Goal: Task Accomplishment & Management: Complete application form

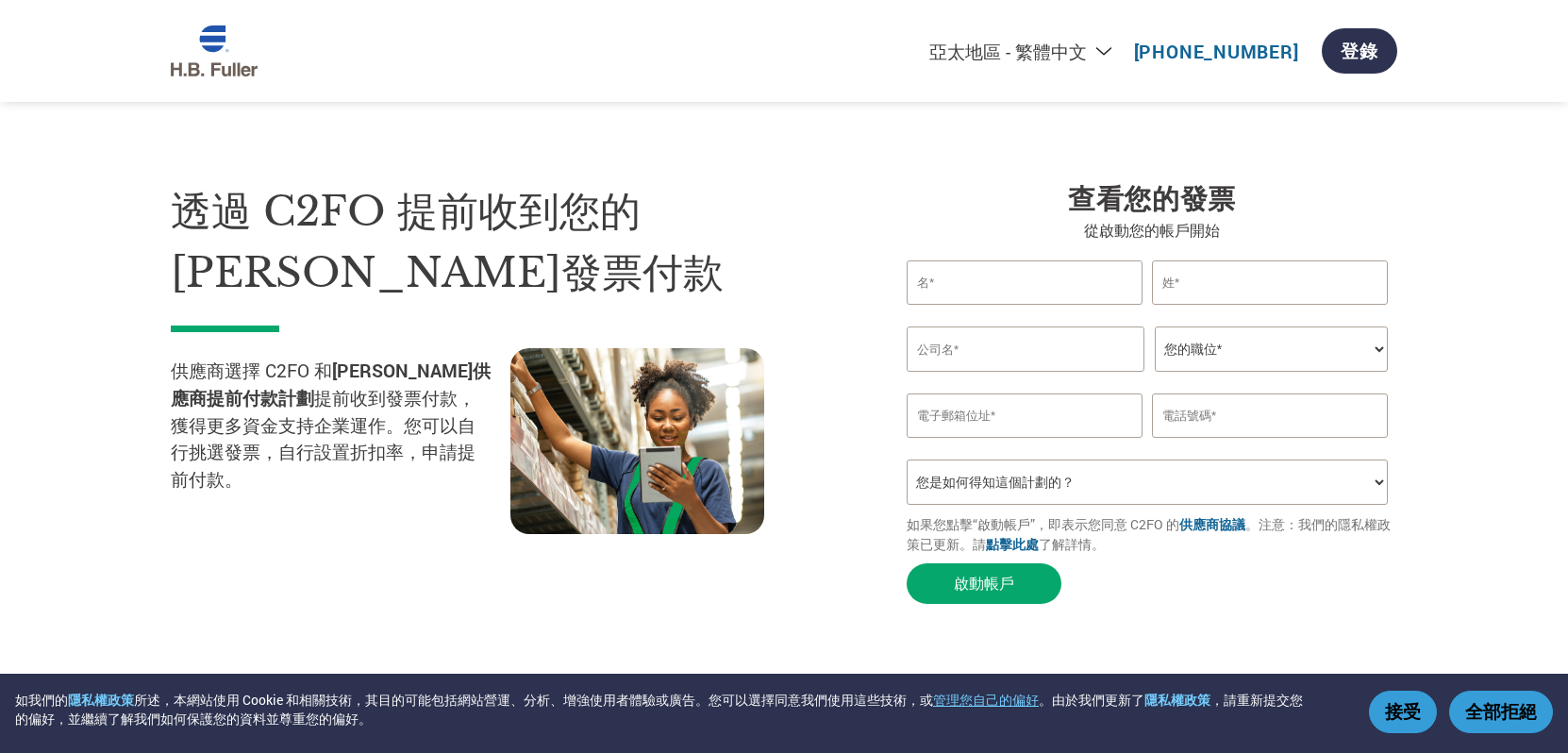
select select "zh-TW"
type input "Ruby"
type input "Yeh"
type input "LCY GRIT CORP."
click at [1308, 345] on select "您的職位* CFO Controller Credit Manager Finance Director Treasurer CEO President Ow…" at bounding box center [1272, 349] width 233 height 46
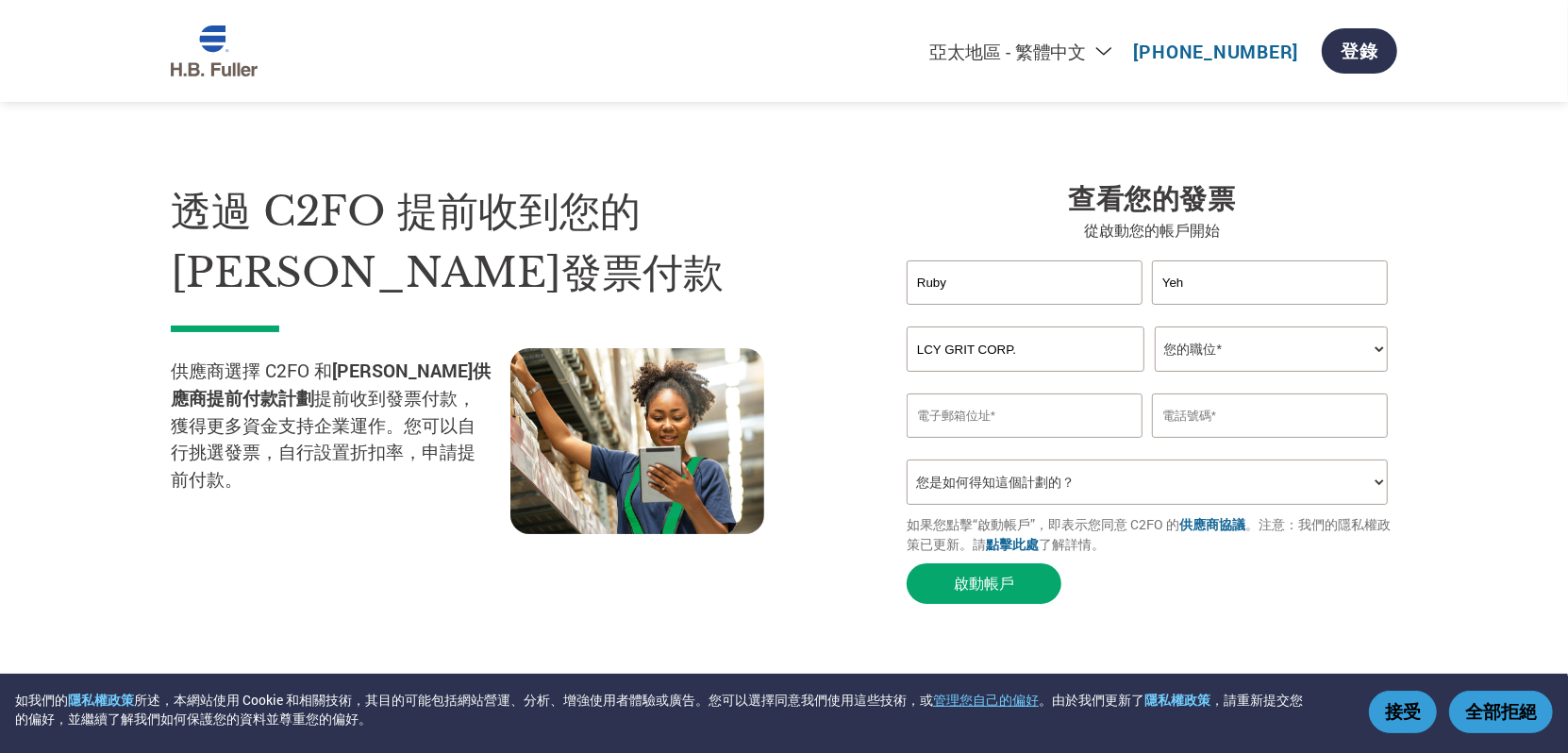
select select "OTHER"
click at [1155, 329] on select "您的職位* CFO Controller Credit Manager Finance Director Treasurer CEO President Ow…" at bounding box center [1272, 349] width 233 height 46
click at [1215, 352] on select "您的職位* CFO Controller Credit Manager Finance Director Treasurer CEO President Ow…" at bounding box center [1272, 349] width 233 height 46
click at [1155, 329] on select "您的職位* CFO Controller Credit Manager Finance Director Treasurer CEO President Ow…" at bounding box center [1272, 349] width 233 height 46
click at [1036, 408] on input "email" at bounding box center [1025, 416] width 236 height 45
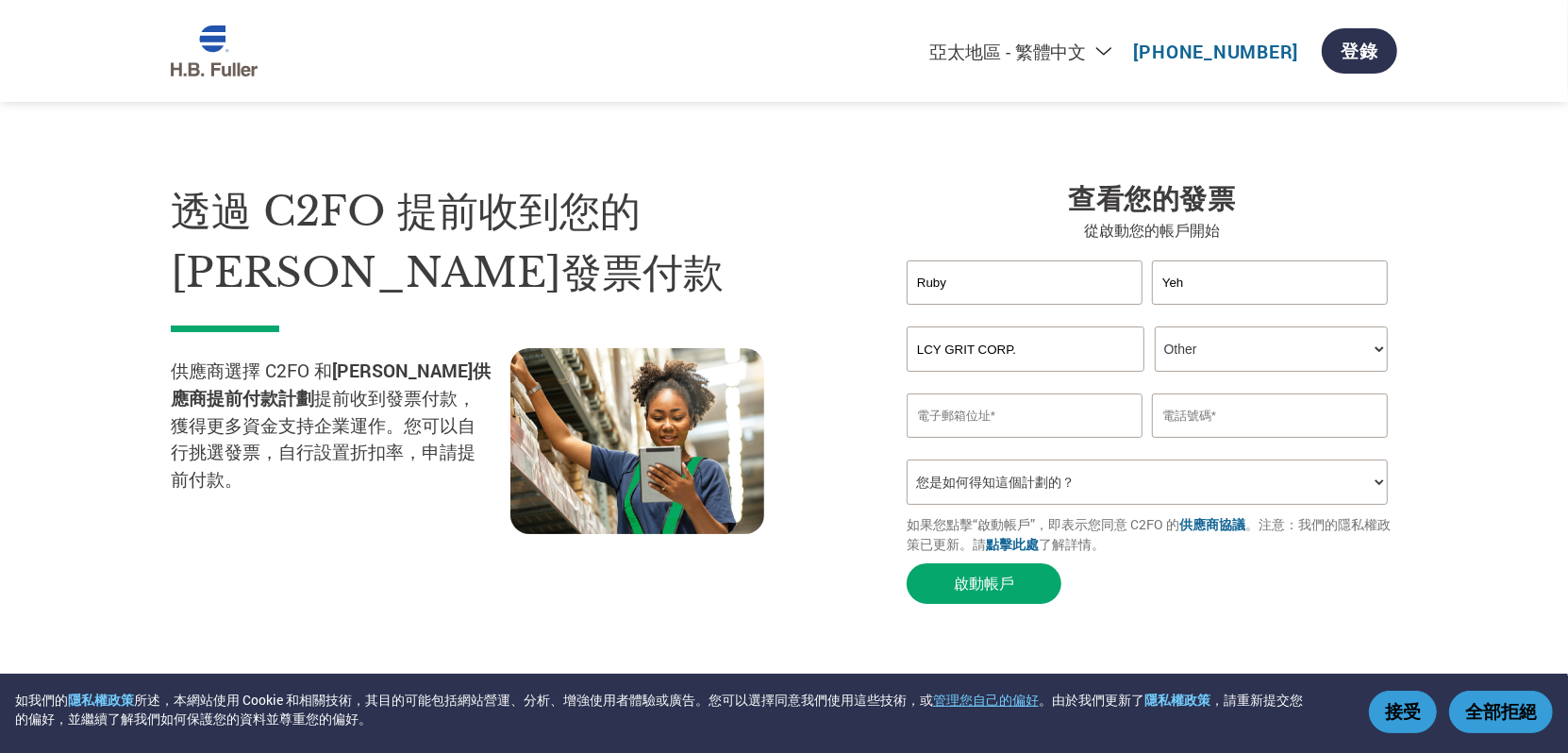
type input "[EMAIL_ADDRESS][DOMAIN_NAME]"
click at [1186, 421] on input "8712268" at bounding box center [1270, 416] width 236 height 45
click at [1236, 418] on input "8712268" at bounding box center [1270, 416] width 236 height 45
click at [1163, 422] on input "8712268" at bounding box center [1270, 416] width 236 height 45
paste input "[PHONE_NUMBER] *190802"
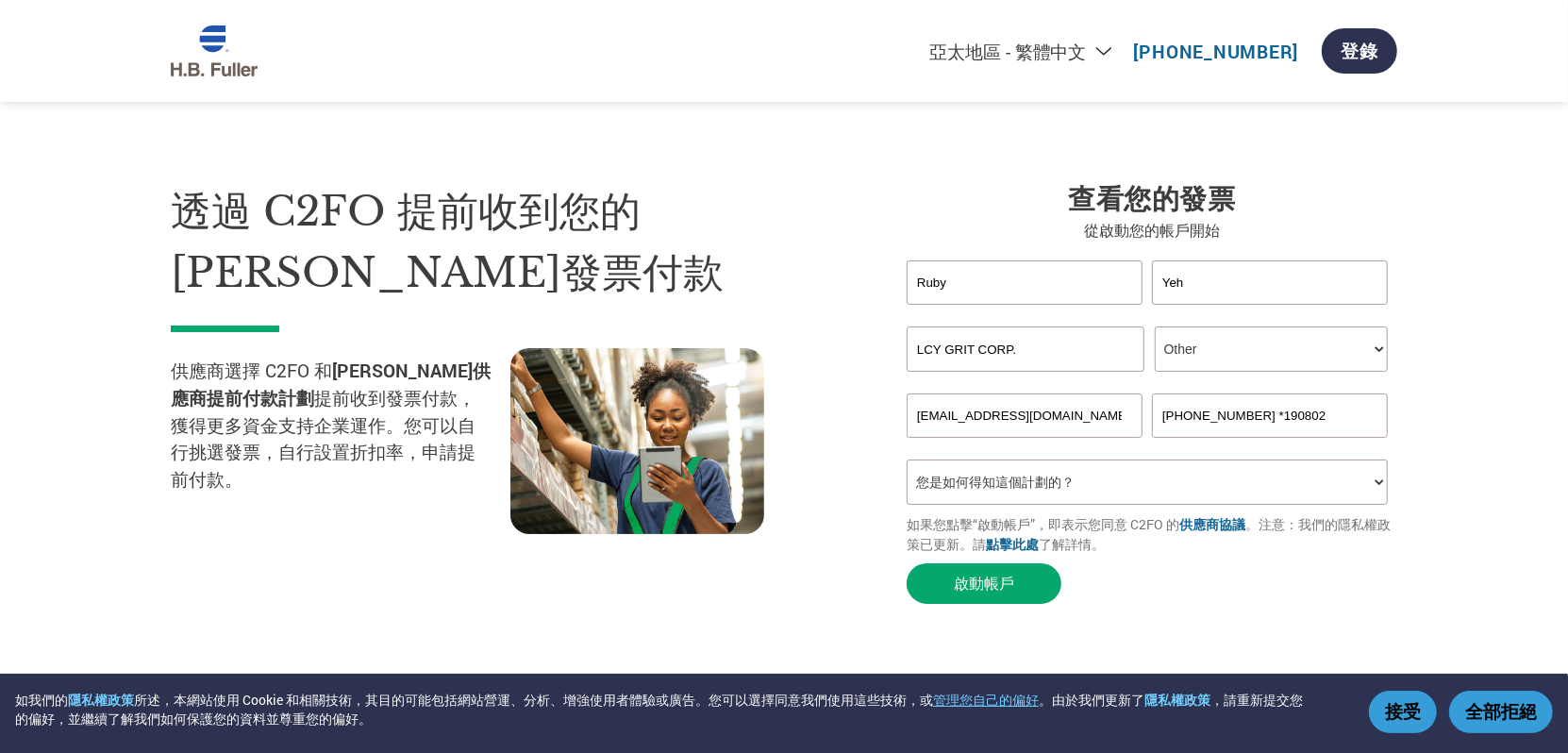
type input "[PHONE_NUMBER] *190802"
click at [1161, 491] on select "您是如何得知這個計劃的？ 收到了信函 電子郵件 社交媒體 線上搜尋 家人／朋友／熟人告知 活動中瞭解 Other" at bounding box center [1147, 482] width 481 height 46
select select "Received a Letter"
click at [907, 466] on select "您是如何得知這個計劃的？ 收到了信函 電子郵件 社交媒體 線上搜尋 家人／朋友／熟人告知 活動中瞭解 Other" at bounding box center [1147, 482] width 481 height 46
drag, startPoint x: 1261, startPoint y: 420, endPoint x: 1416, endPoint y: 421, distance: 155.0
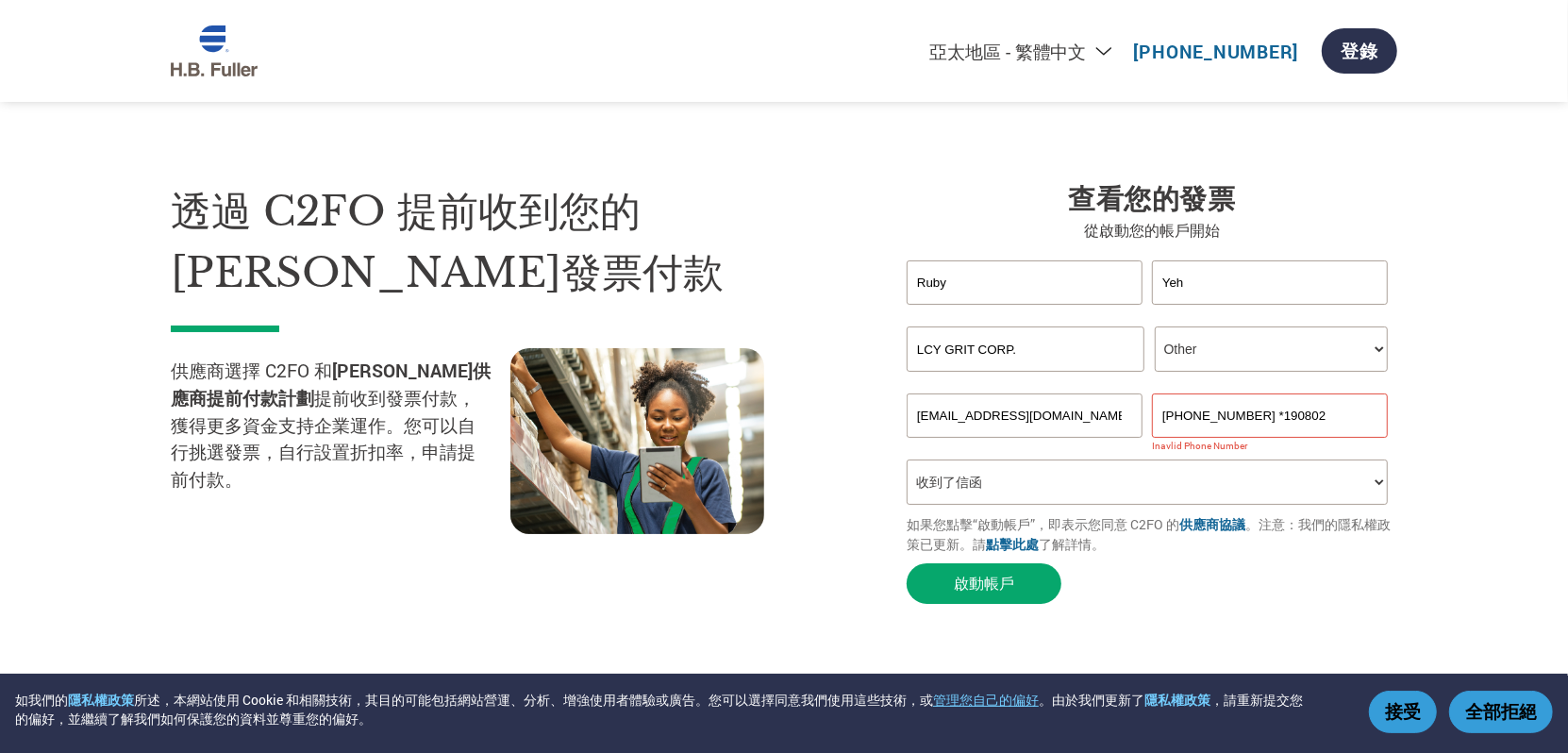
click at [1415, 421] on section "透過 C2FO 提前收到您的[PERSON_NAME]發票付款 供應商選擇 C2FO 和 [PERSON_NAME]供應商提前付款計劃 提前收到發票付款，獲得…" at bounding box center [784, 374] width 1568 height 598
click at [1115, 599] on form "[PERSON_NAME] Invalid first name or first name is too long Invalid last name or…" at bounding box center [1152, 436] width 491 height 353
click at [1189, 433] on input "[PHONE_NUMBER]" at bounding box center [1270, 416] width 236 height 45
click at [998, 594] on button "啟動帳戶" at bounding box center [984, 583] width 155 height 41
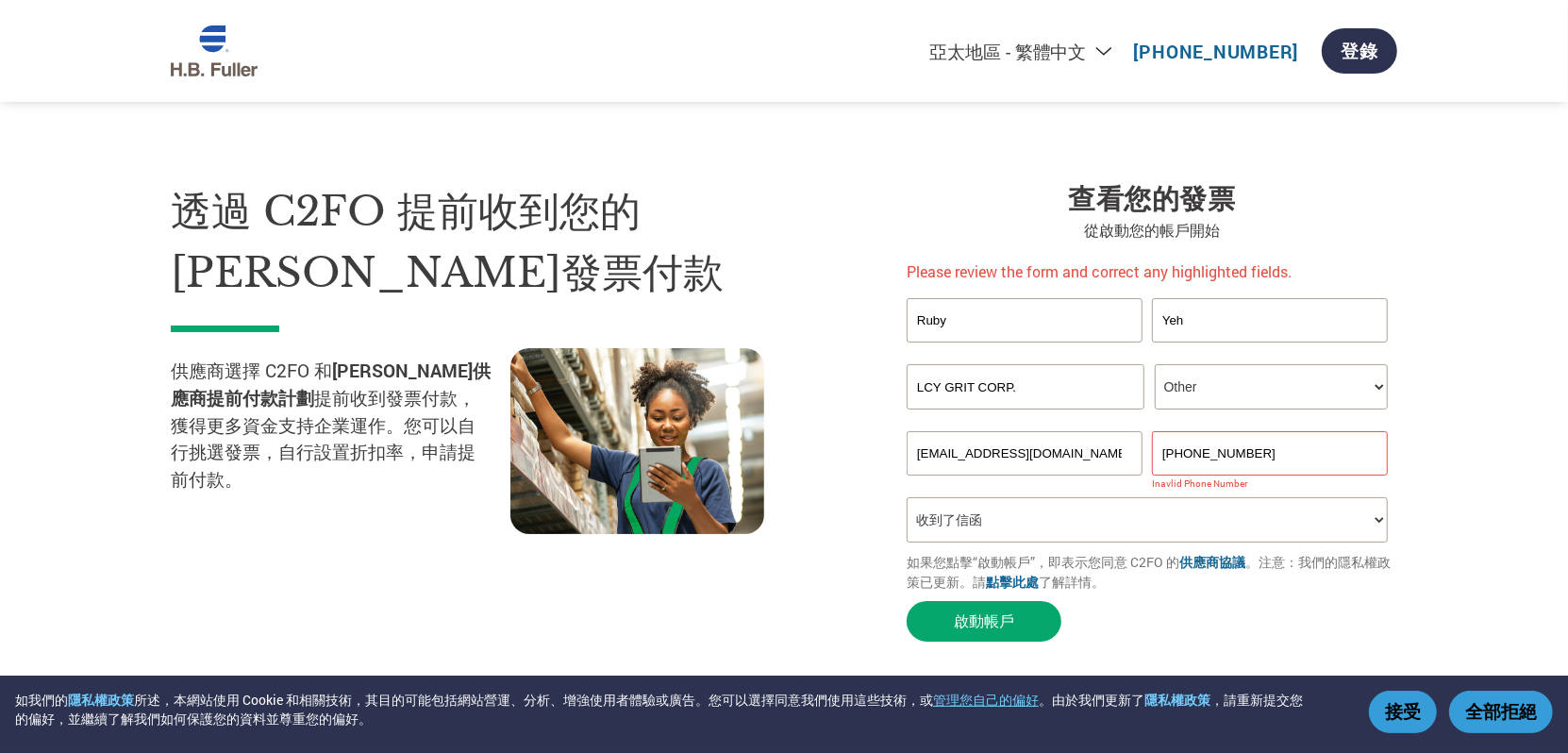
click at [1168, 464] on input "[PHONE_NUMBER]" at bounding box center [1270, 454] width 236 height 45
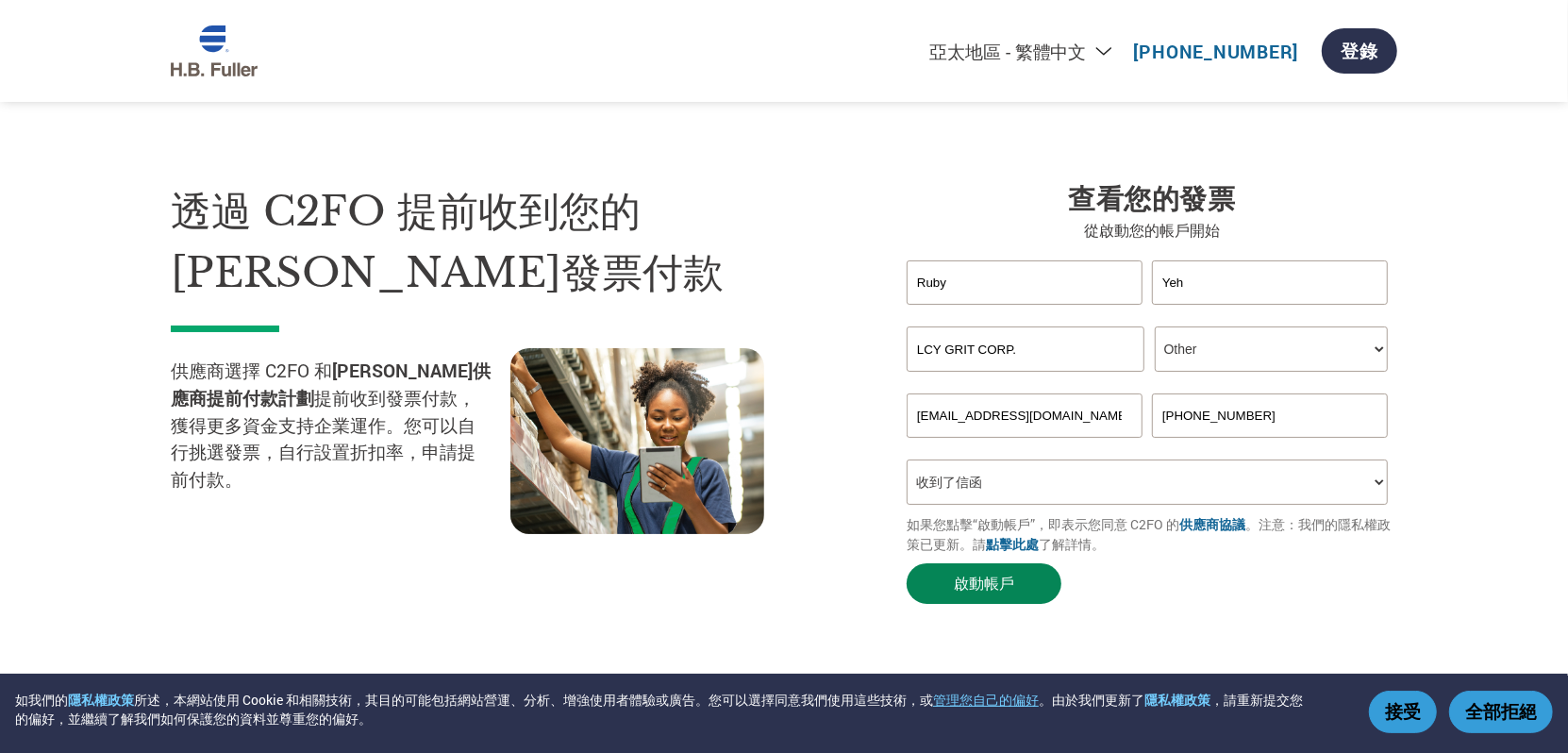
type input "[PHONE_NUMBER]"
click at [1018, 600] on button "啟動帳戶" at bounding box center [984, 583] width 155 height 41
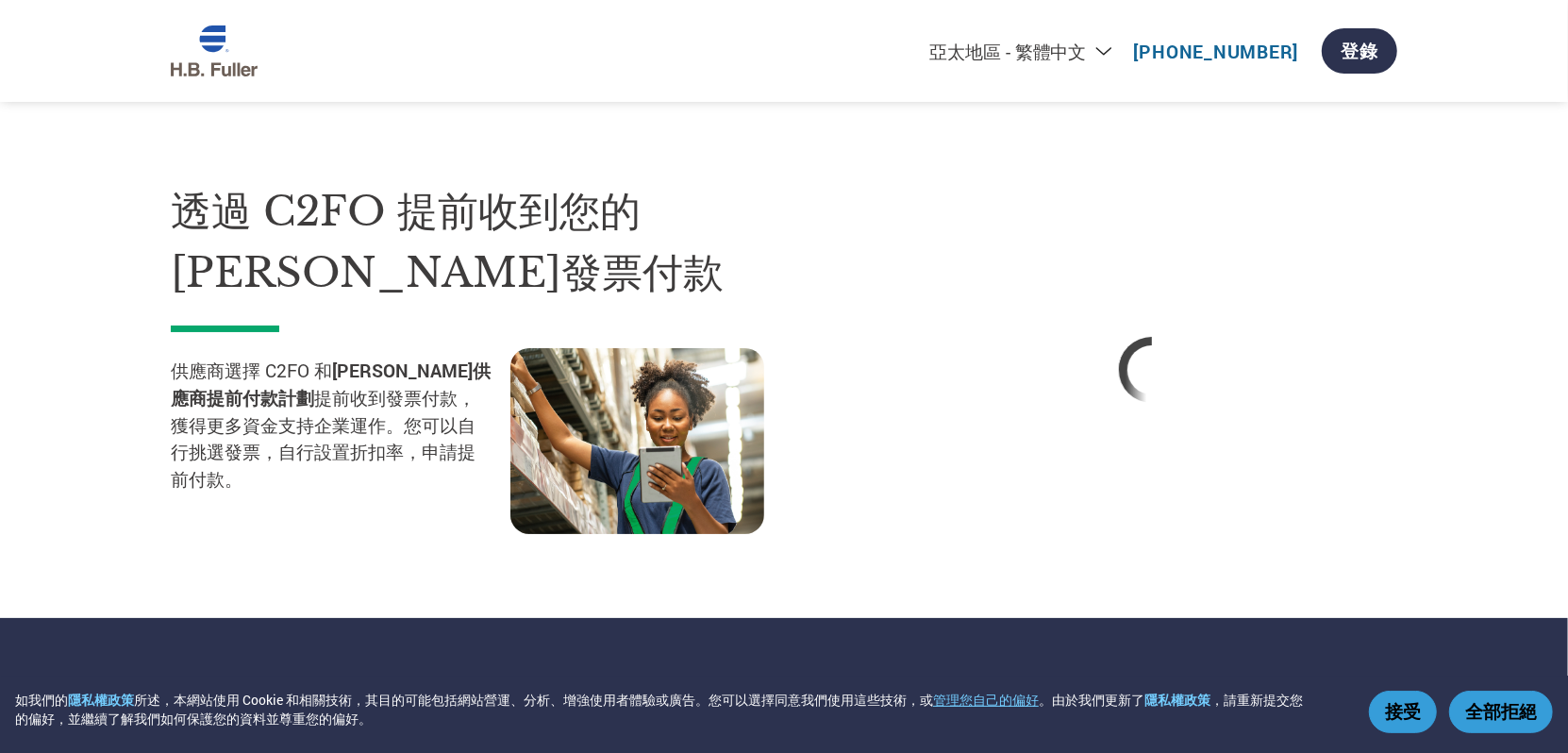
select select "zh-TW"
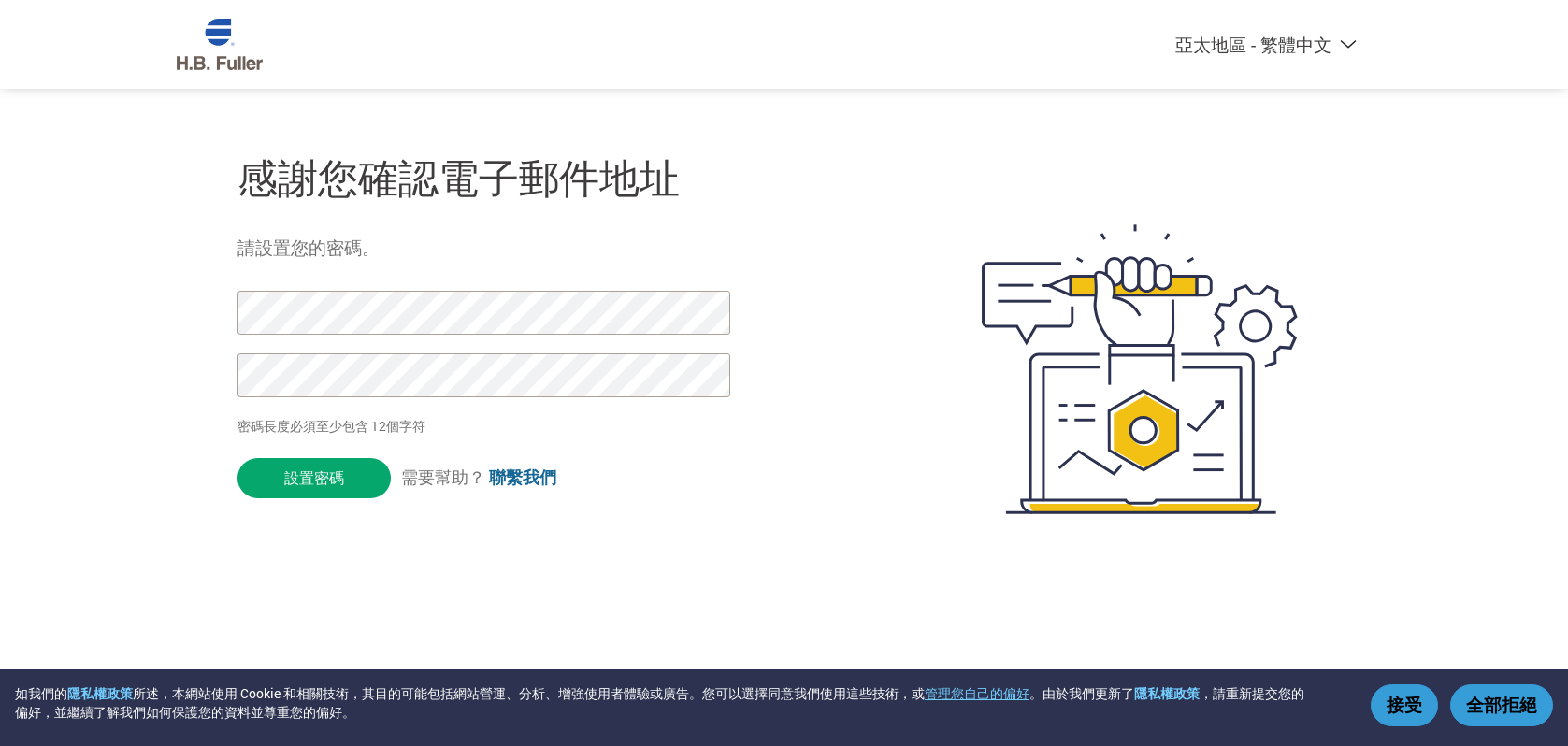
select select "zh-TW"
click at [343, 477] on input "設置密碼" at bounding box center [314, 477] width 153 height 40
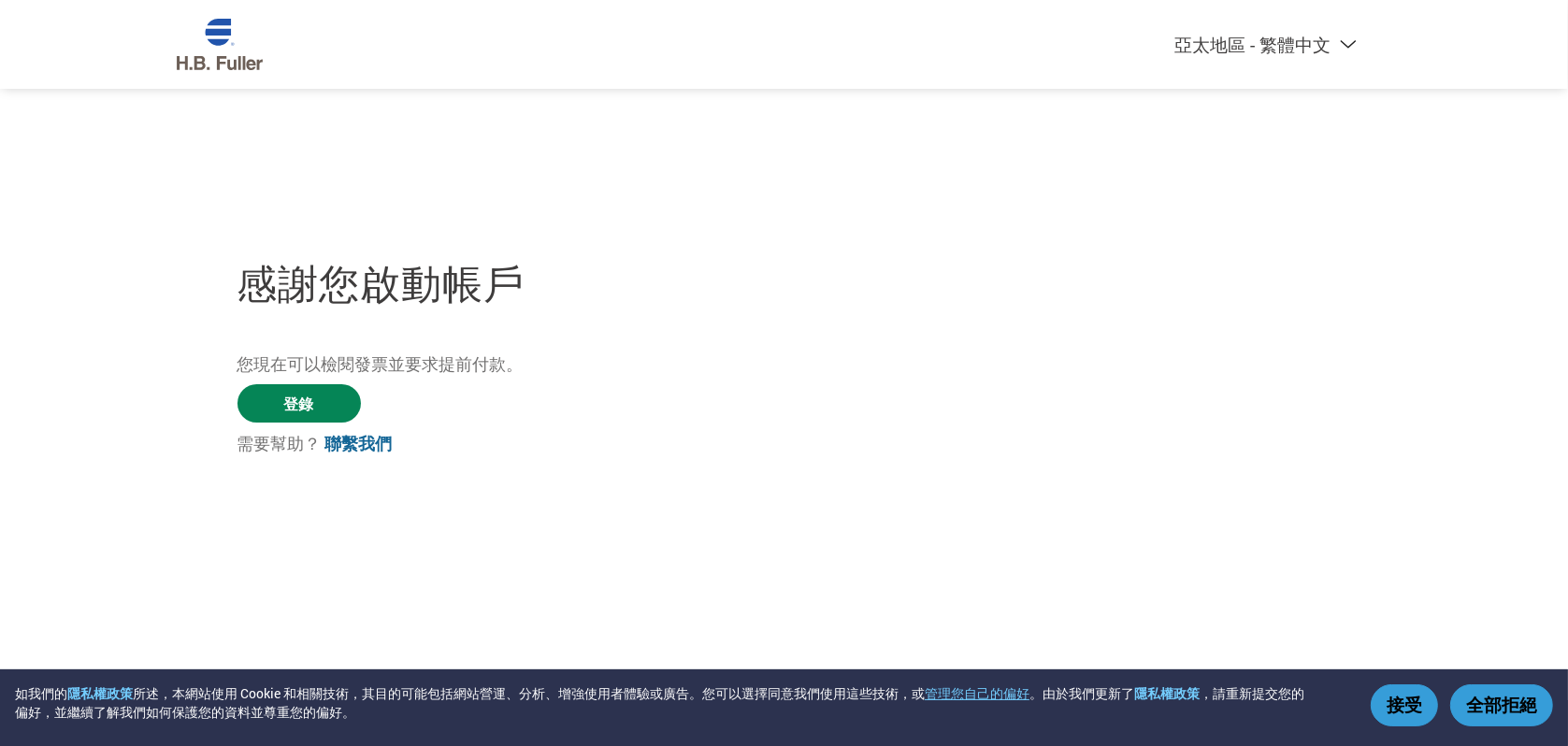
click at [307, 416] on link "登錄" at bounding box center [300, 403] width 123 height 39
